Goal: Task Accomplishment & Management: Complete application form

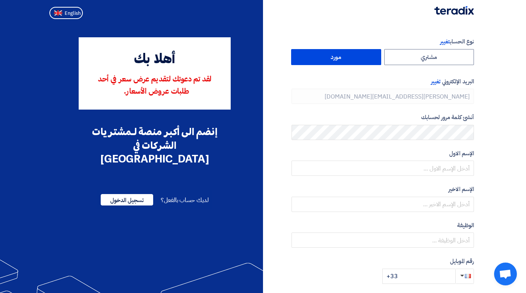
click at [73, 15] on span "English" at bounding box center [73, 13] width 16 height 5
type input "Register"
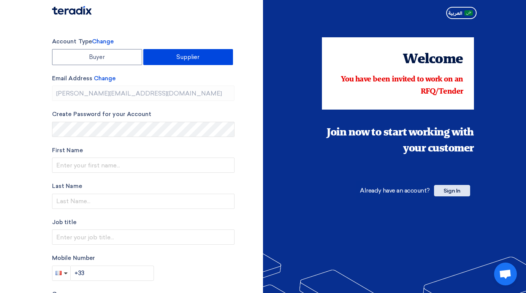
click at [458, 193] on span "Sign In" at bounding box center [452, 190] width 36 height 11
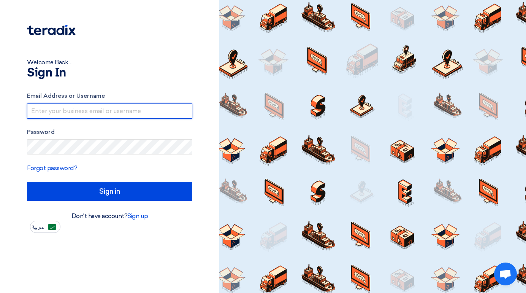
type input "[PERSON_NAME][EMAIL_ADDRESS][DOMAIN_NAME]"
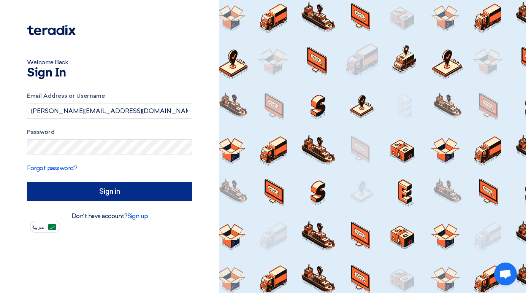
click at [65, 187] on input "Sign in" at bounding box center [109, 191] width 165 height 19
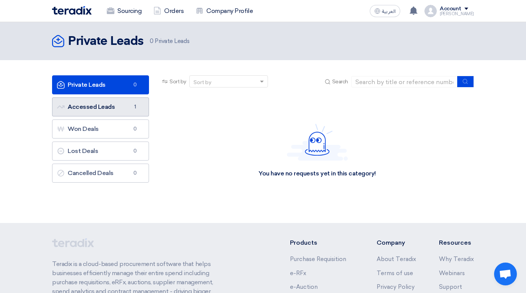
click at [98, 108] on link "Accessed Leads Accessed Leads 1" at bounding box center [100, 106] width 97 height 19
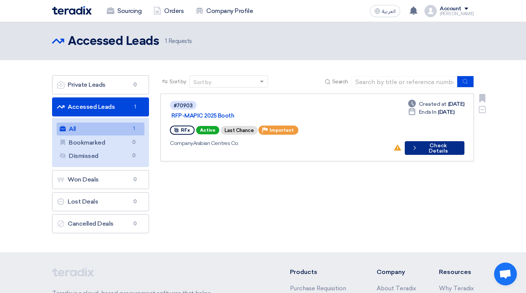
click at [433, 141] on button "Check details Check Details" at bounding box center [435, 148] width 60 height 14
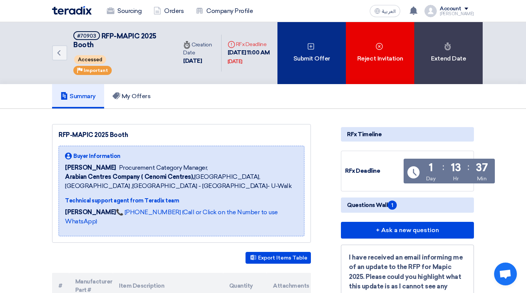
click at [310, 51] on div "Submit Offer" at bounding box center [311, 53] width 68 height 62
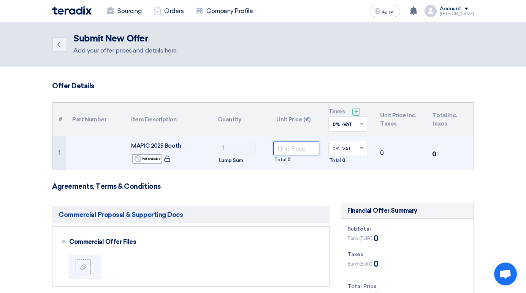
click at [281, 145] on input "number" at bounding box center [296, 148] width 46 height 14
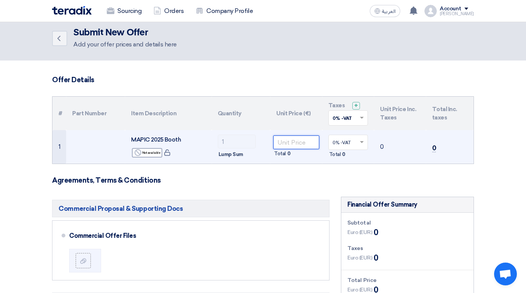
scroll to position [5, 0]
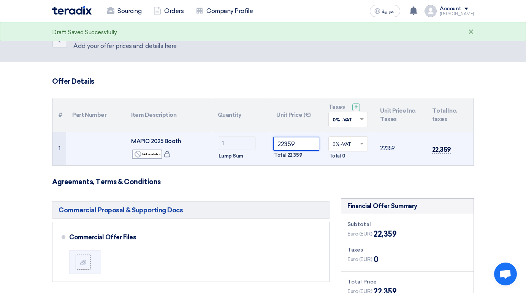
type input "223598"
type input "223598.25"
click at [276, 132] on td "223598.25 Total 223,598.25" at bounding box center [296, 148] width 52 height 33
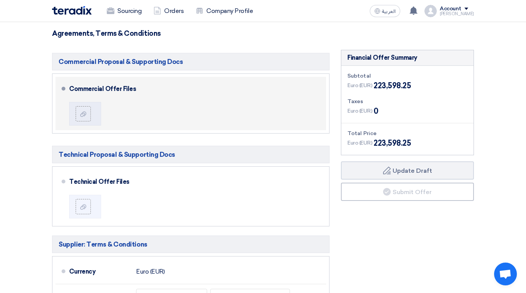
scroll to position [161, 0]
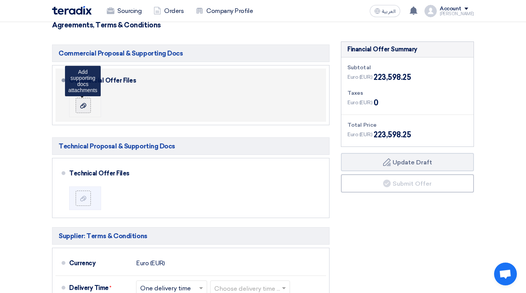
click at [82, 103] on icon at bounding box center [83, 106] width 6 height 6
click at [0, 0] on input "file" at bounding box center [0, 0] width 0 height 0
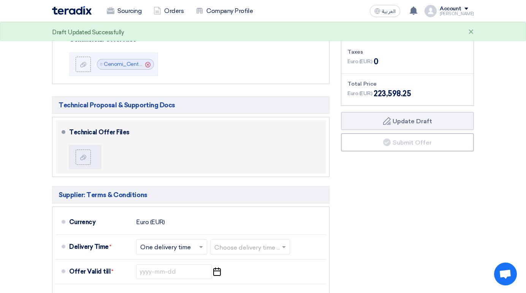
scroll to position [210, 0]
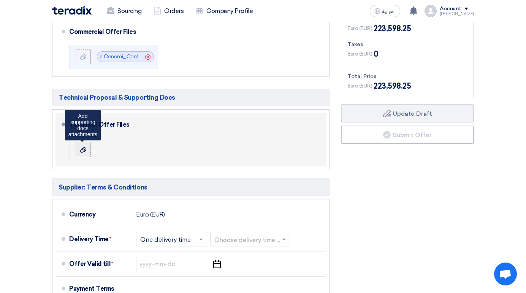
click at [80, 150] on icon at bounding box center [83, 150] width 6 height 6
click at [0, 0] on input "file" at bounding box center [0, 0] width 0 height 0
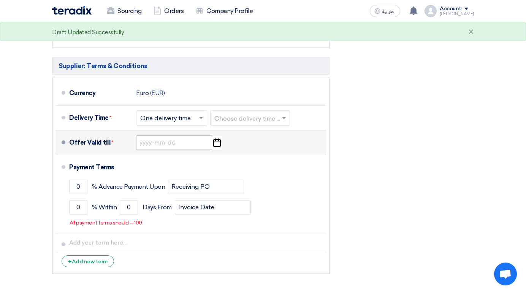
scroll to position [337, 0]
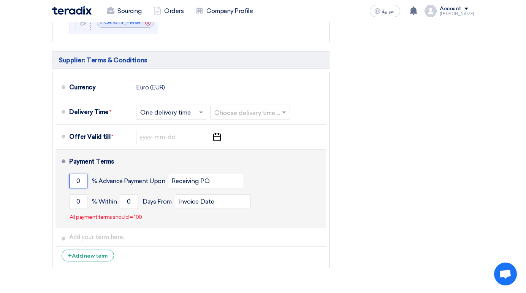
click at [78, 181] on input "0" at bounding box center [78, 181] width 18 height 14
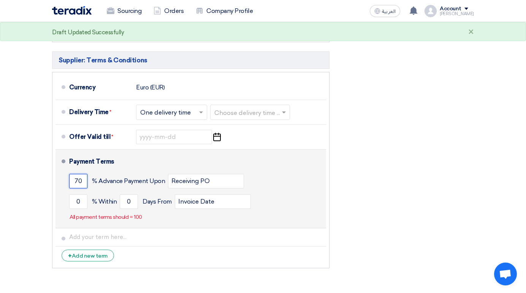
type input "70"
click at [279, 188] on div "70 % Advance Payment Upon Receiving PO" at bounding box center [196, 181] width 254 height 21
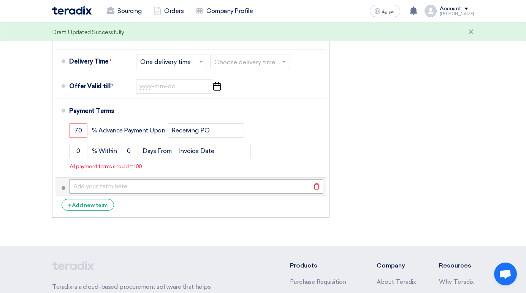
scroll to position [388, 0]
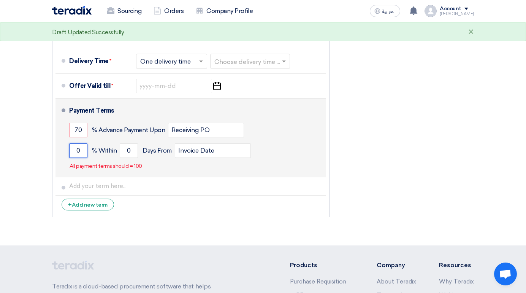
click at [73, 150] on input "0" at bounding box center [78, 150] width 18 height 14
type input "30"
click at [192, 154] on input "Invoice Date" at bounding box center [213, 150] width 76 height 14
click at [132, 151] on input "0" at bounding box center [129, 150] width 18 height 14
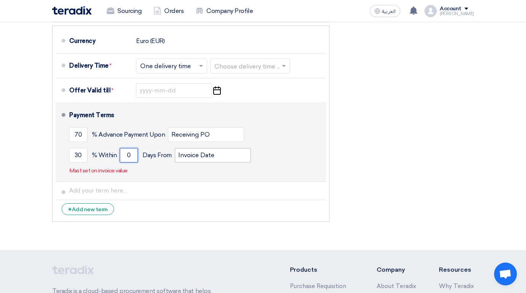
scroll to position [383, 0]
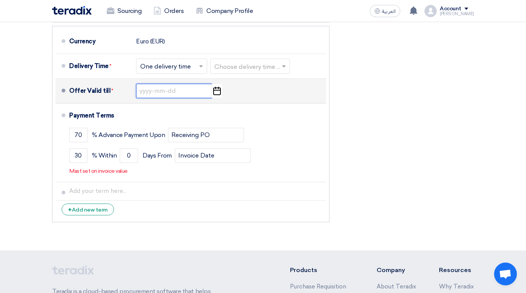
click at [160, 95] on input at bounding box center [174, 91] width 76 height 14
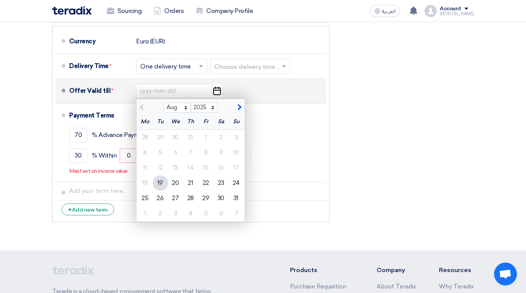
click at [240, 106] on span "button" at bounding box center [238, 107] width 4 height 7
select select "9"
click at [190, 153] on div "11" at bounding box center [190, 152] width 15 height 15
type input "[DATE]"
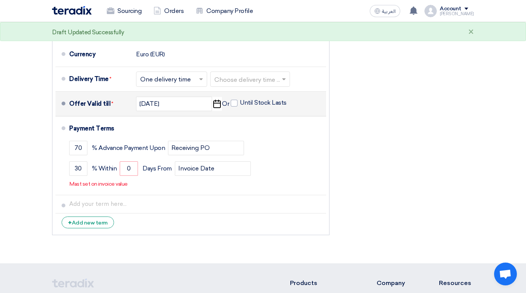
scroll to position [372, 0]
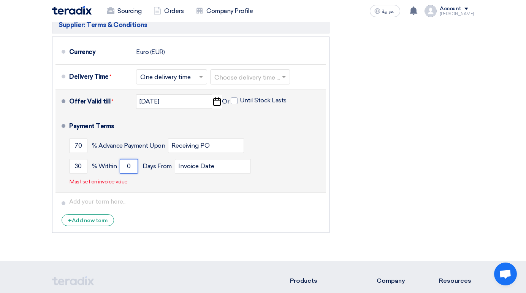
click at [126, 164] on input "0" at bounding box center [129, 166] width 18 height 14
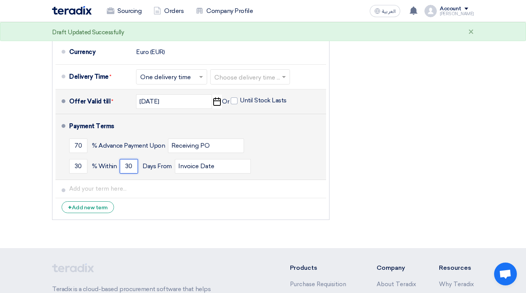
type input "30"
click at [279, 165] on div "30 % [DATE] From Invoice Date" at bounding box center [196, 166] width 254 height 21
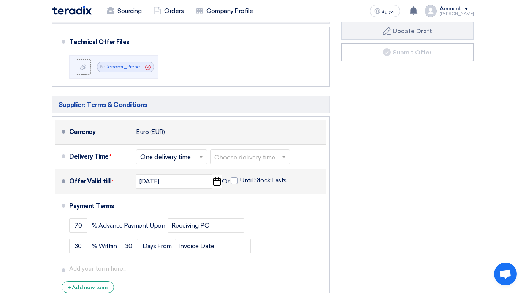
scroll to position [295, 0]
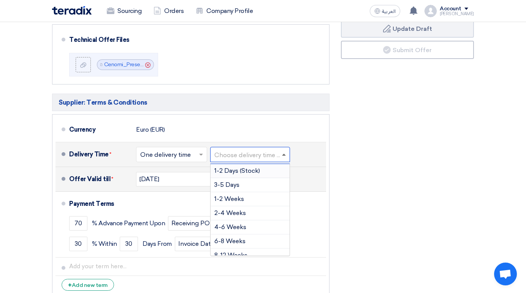
click at [286, 154] on span at bounding box center [284, 155] width 4 height 2
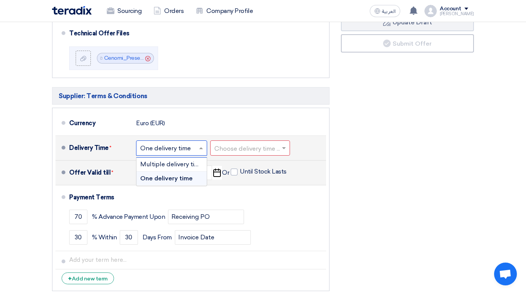
scroll to position [304, 0]
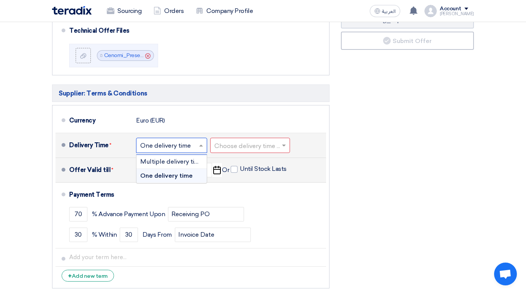
click at [191, 149] on input "text" at bounding box center [171, 145] width 63 height 11
click at [201, 147] on span at bounding box center [202, 145] width 10 height 8
click at [242, 145] on input "text" at bounding box center [250, 145] width 72 height 11
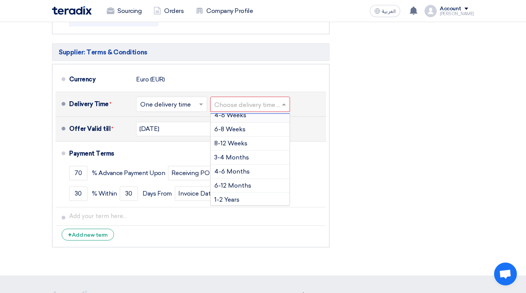
scroll to position [62, 0]
click at [235, 144] on span "8-12 Weeks" at bounding box center [230, 142] width 33 height 7
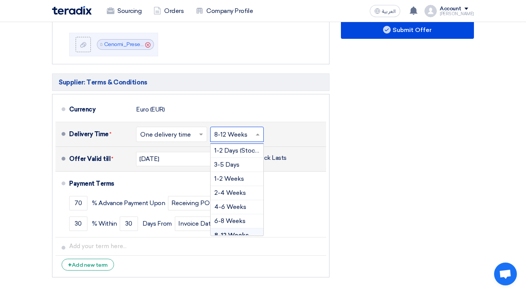
scroll to position [12, 0]
click at [257, 131] on span at bounding box center [259, 134] width 10 height 8
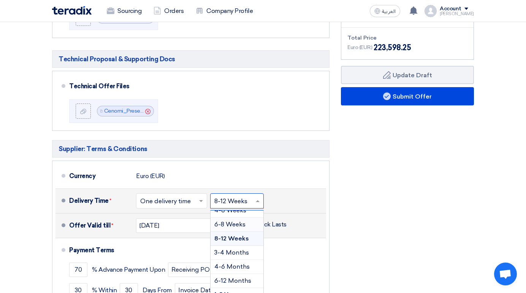
scroll to position [249, 0]
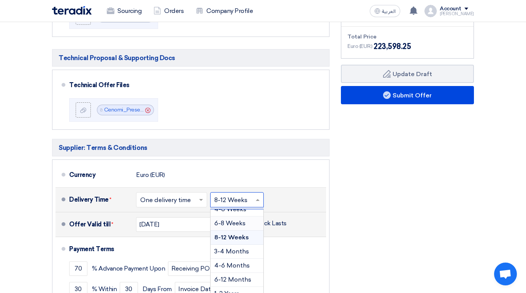
click at [227, 197] on input "text" at bounding box center [237, 200] width 46 height 11
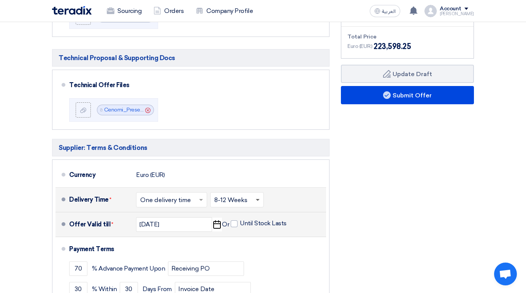
click at [258, 199] on span at bounding box center [258, 200] width 4 height 3
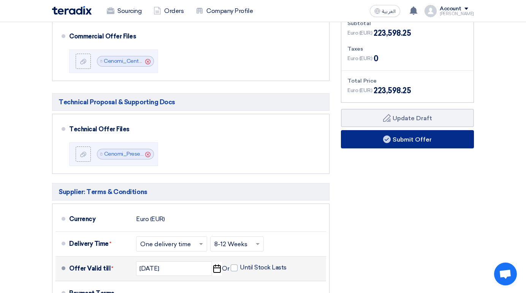
scroll to position [208, 0]
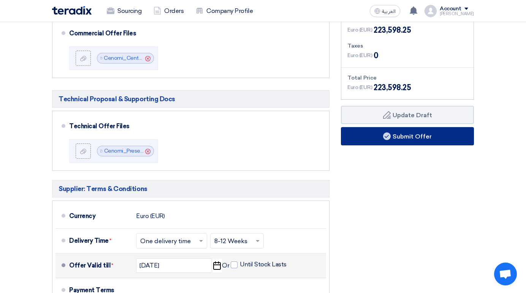
click at [420, 133] on button "Submit Offer" at bounding box center [407, 136] width 133 height 18
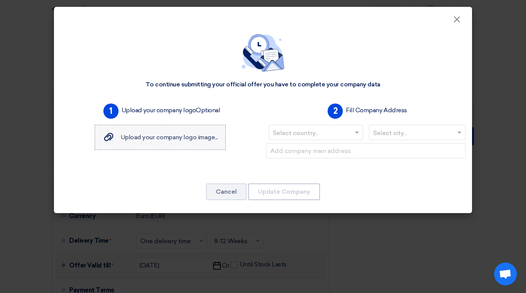
click at [125, 135] on span "Upload your company logo image..." at bounding box center [169, 136] width 97 height 7
click at [0, 0] on input "Upload your company logo image... Upload your company logo image..." at bounding box center [0, 0] width 0 height 0
click at [358, 131] on span at bounding box center [358, 132] width 10 height 9
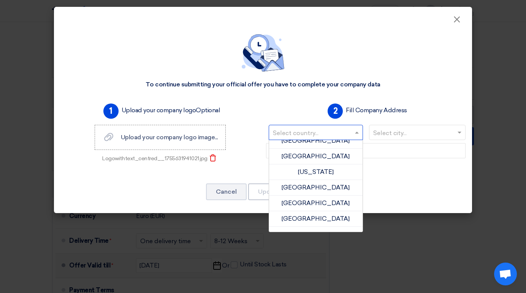
scroll to position [719, 0]
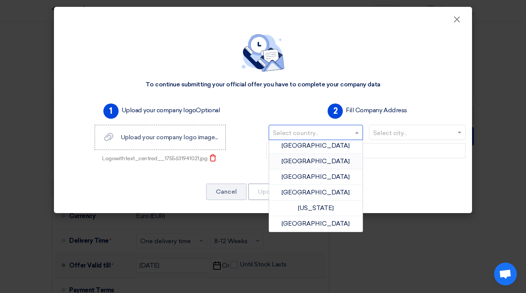
click at [326, 160] on div "[GEOGRAPHIC_DATA]" at bounding box center [316, 162] width 94 height 16
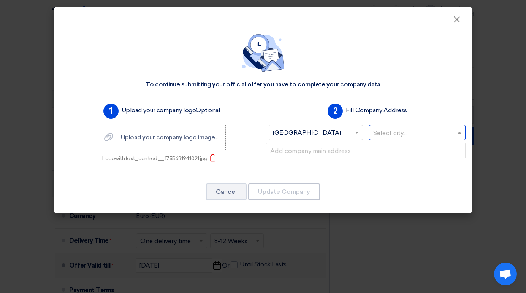
click at [405, 132] on input "text" at bounding box center [413, 133] width 81 height 13
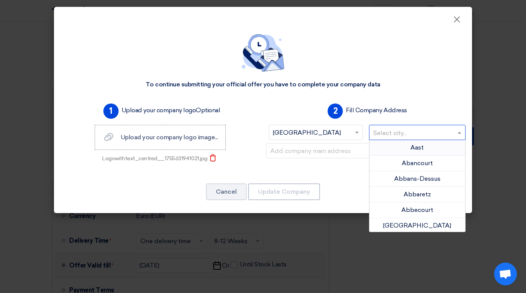
click at [456, 135] on span at bounding box center [461, 132] width 10 height 9
type input "[PERSON_NAME]"
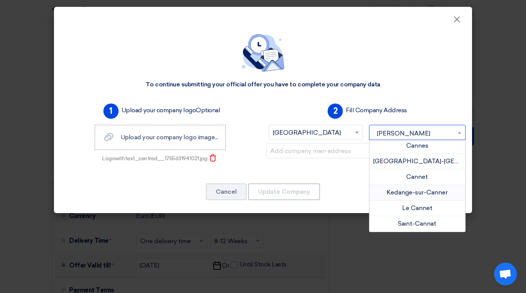
scroll to position [0, 0]
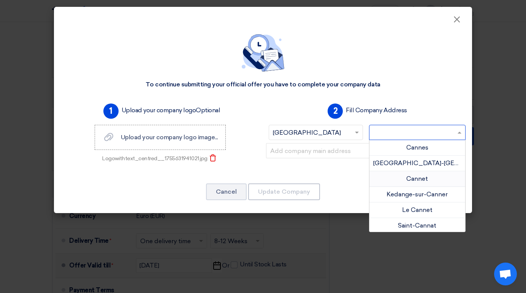
click at [459, 121] on div "2 Fill Company Address Select country... × [GEOGRAPHIC_DATA] × Select city... ×…" at bounding box center [366, 135] width 206 height 70
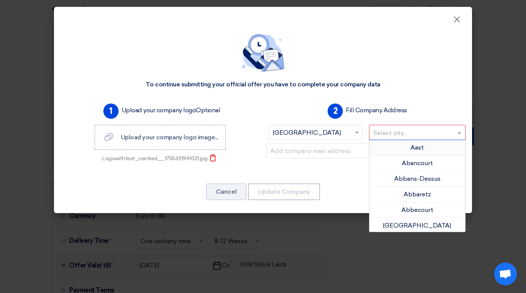
click at [387, 125] on div "Select city..." at bounding box center [417, 132] width 97 height 15
type input "c"
click at [390, 131] on input "c" at bounding box center [413, 133] width 81 height 13
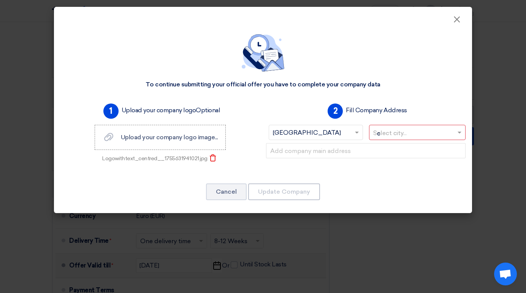
click at [451, 132] on div "2 Fill Company Address Select country... × [GEOGRAPHIC_DATA] × Select city... c" at bounding box center [366, 135] width 206 height 70
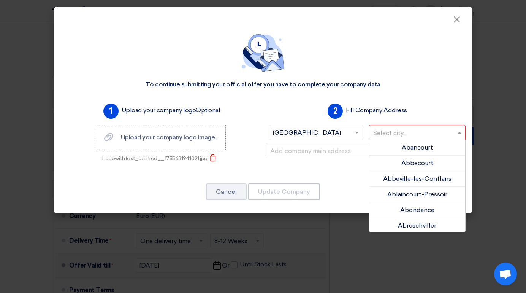
click at [440, 133] on input "text" at bounding box center [413, 133] width 81 height 13
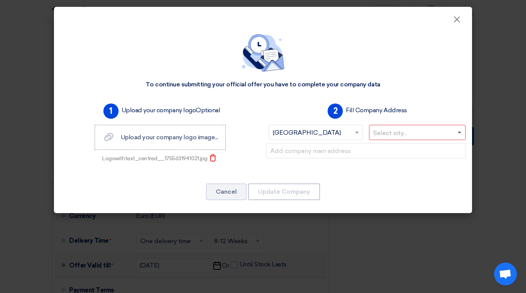
click at [458, 132] on span at bounding box center [460, 133] width 4 height 3
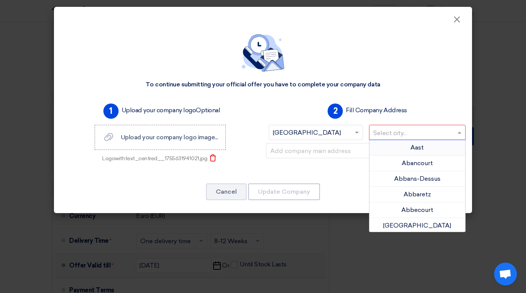
click at [411, 130] on input "text" at bounding box center [413, 133] width 81 height 13
type input "Cannes"
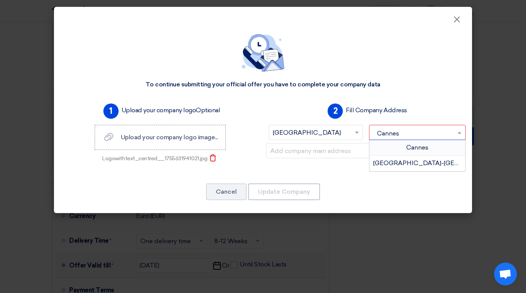
click at [406, 148] on span "Cannes" at bounding box center [417, 147] width 22 height 7
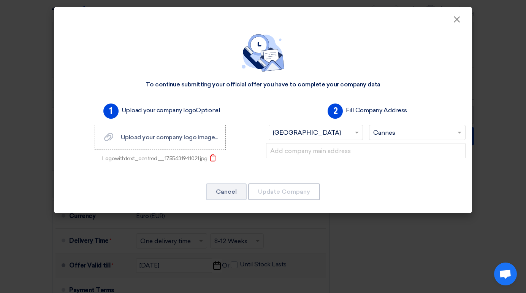
click at [453, 111] on div "2 Fill Company Address Select country... × [GEOGRAPHIC_DATA] × Select city... ×…" at bounding box center [366, 135] width 206 height 70
click at [439, 134] on input "text" at bounding box center [413, 133] width 81 height 13
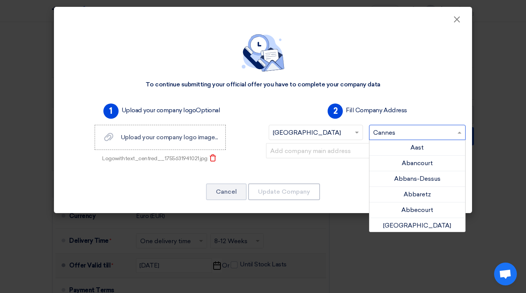
click at [456, 133] on span at bounding box center [461, 132] width 10 height 9
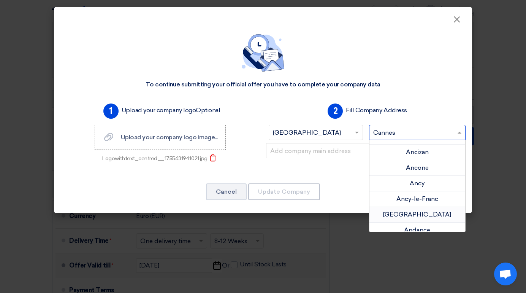
scroll to position [3523, 0]
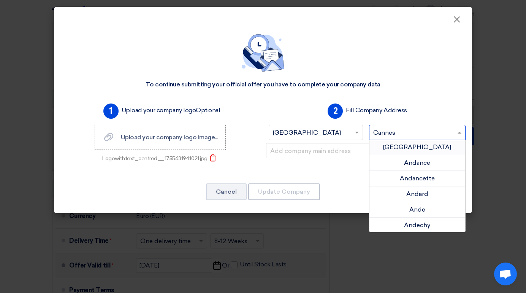
type input "c"
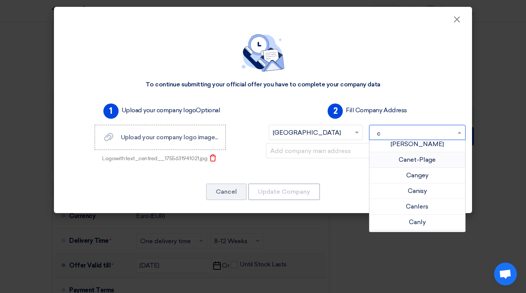
scroll to position [8119, 0]
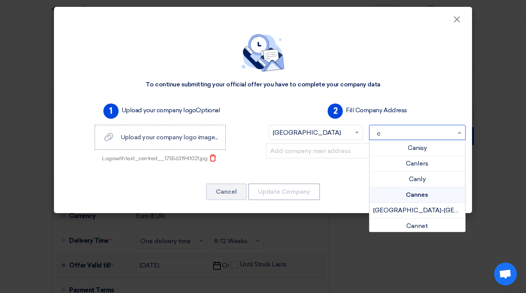
click at [414, 195] on span "Cannes" at bounding box center [417, 194] width 22 height 7
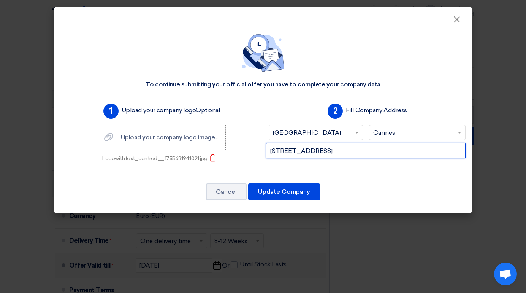
type input "[STREET_ADDRESS]"
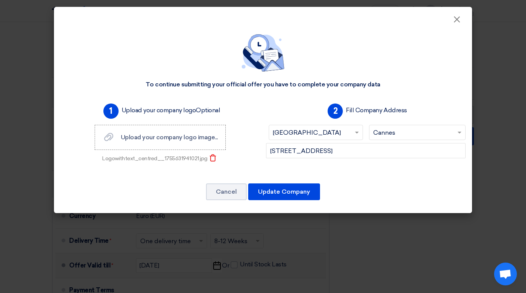
drag, startPoint x: 401, startPoint y: 203, endPoint x: 378, endPoint y: 200, distance: 23.0
click at [401, 203] on div "To continue submitting your official offer you have to complete your company da…" at bounding box center [263, 118] width 418 height 189
click at [282, 191] on button "Update Company" at bounding box center [284, 191] width 72 height 17
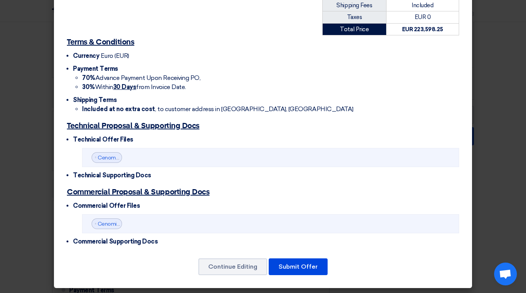
scroll to position [185, 0]
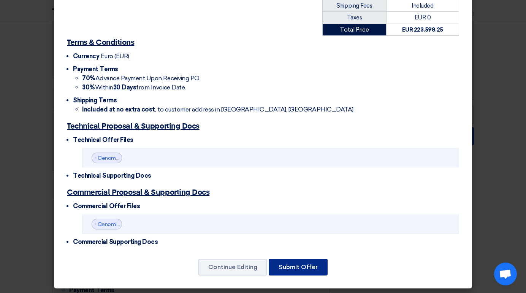
click at [297, 263] on button "Submit Offer" at bounding box center [298, 266] width 59 height 17
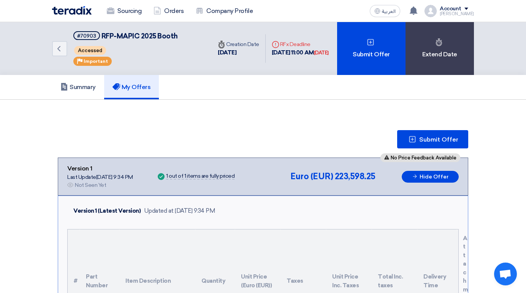
click at [447, 14] on div "[PERSON_NAME]" at bounding box center [457, 14] width 34 height 4
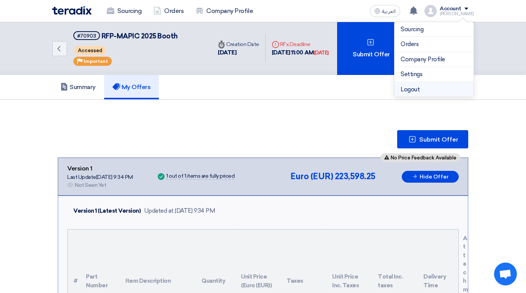
click at [408, 87] on li "Logout" at bounding box center [434, 89] width 79 height 15
